Goal: Navigation & Orientation: Understand site structure

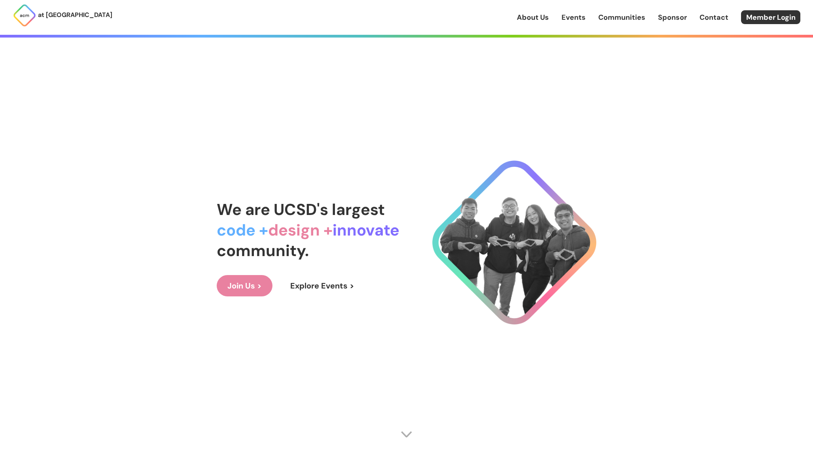
click at [315, 287] on link "Explore Events >" at bounding box center [321, 285] width 85 height 21
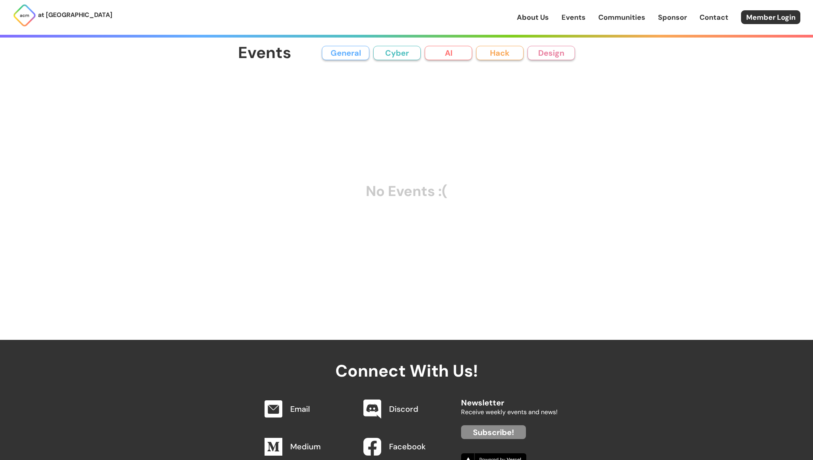
click at [615, 17] on link "Communities" at bounding box center [621, 17] width 47 height 10
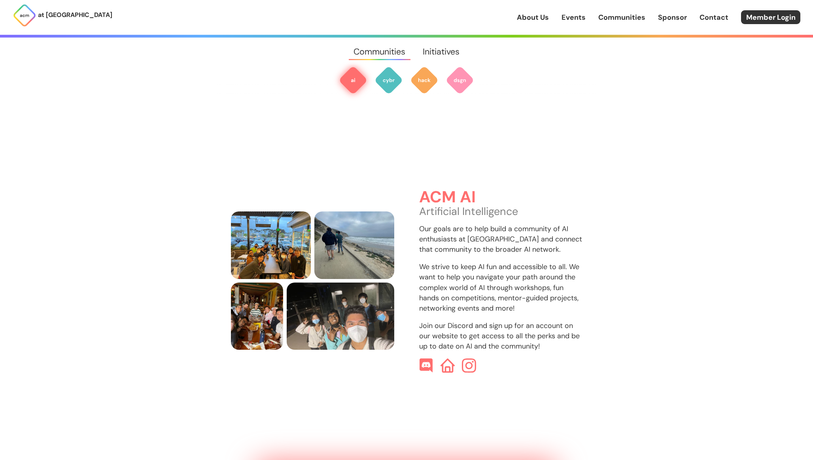
scroll to position [236, 0]
click at [534, 19] on link "About Us" at bounding box center [533, 17] width 32 height 10
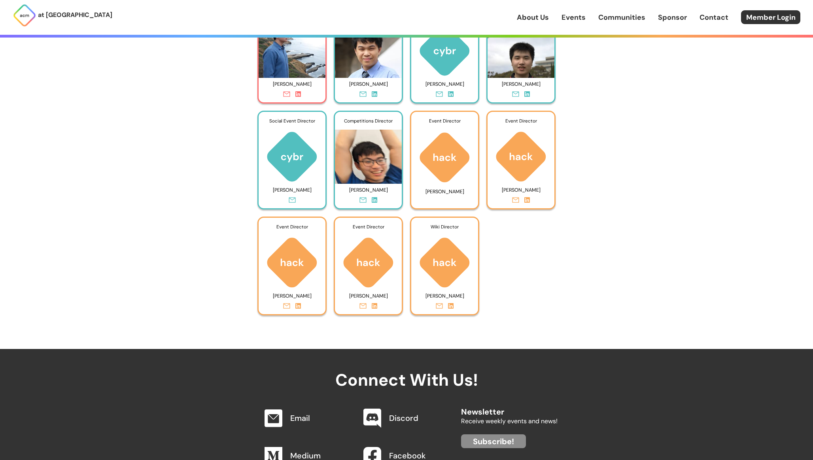
scroll to position [3672, 0]
